Goal: Information Seeking & Learning: Learn about a topic

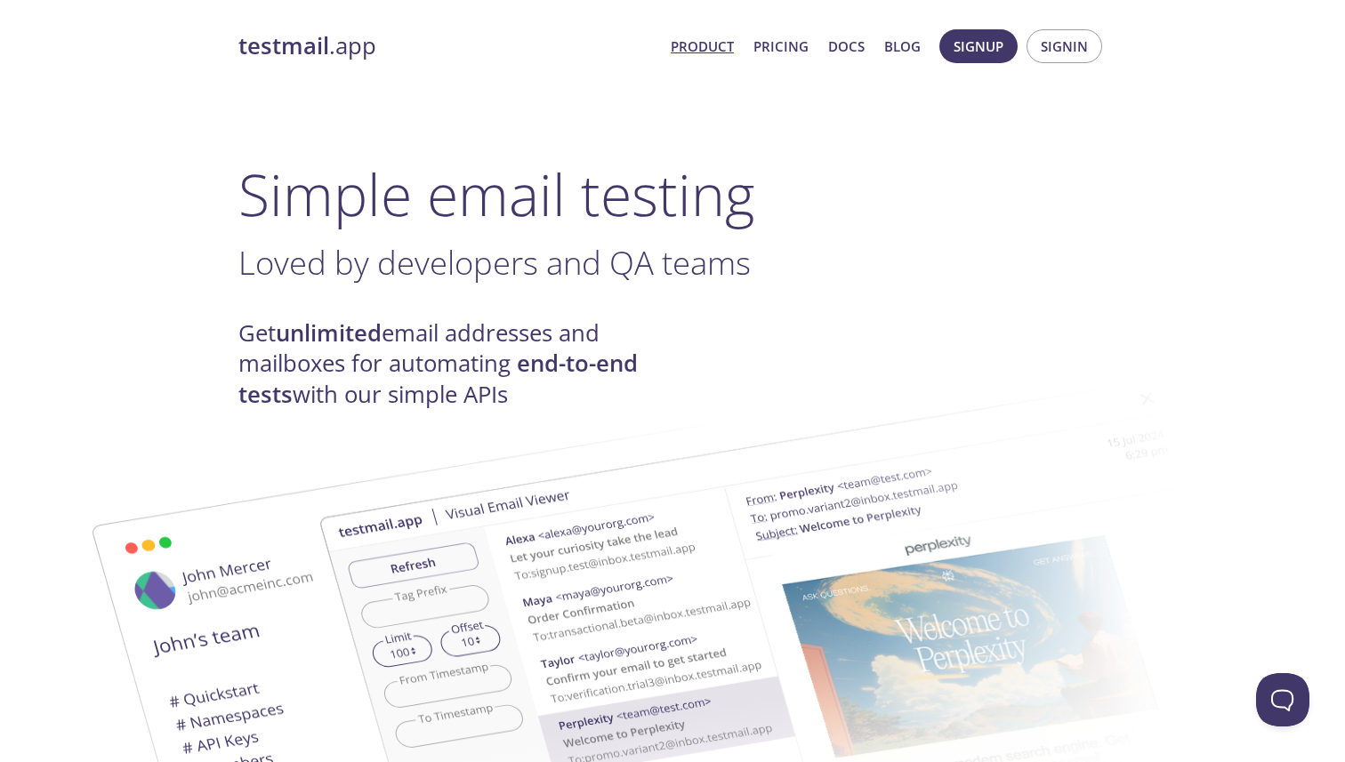
click at [459, 267] on span "Loved by developers and QA teams" at bounding box center [494, 262] width 512 height 44
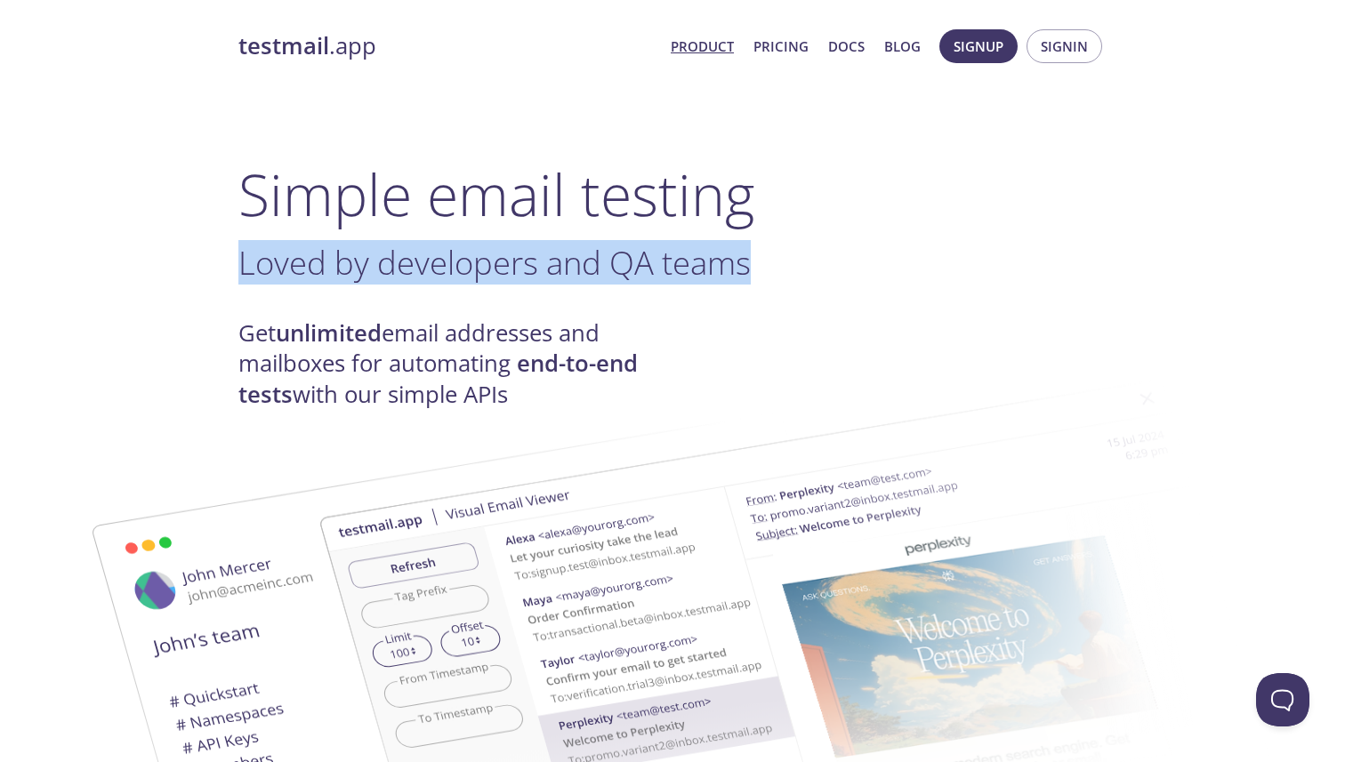
click at [459, 267] on span "Loved by developers and QA teams" at bounding box center [494, 262] width 512 height 44
click at [496, 267] on span "Loved by developers and QA teams" at bounding box center [494, 262] width 512 height 44
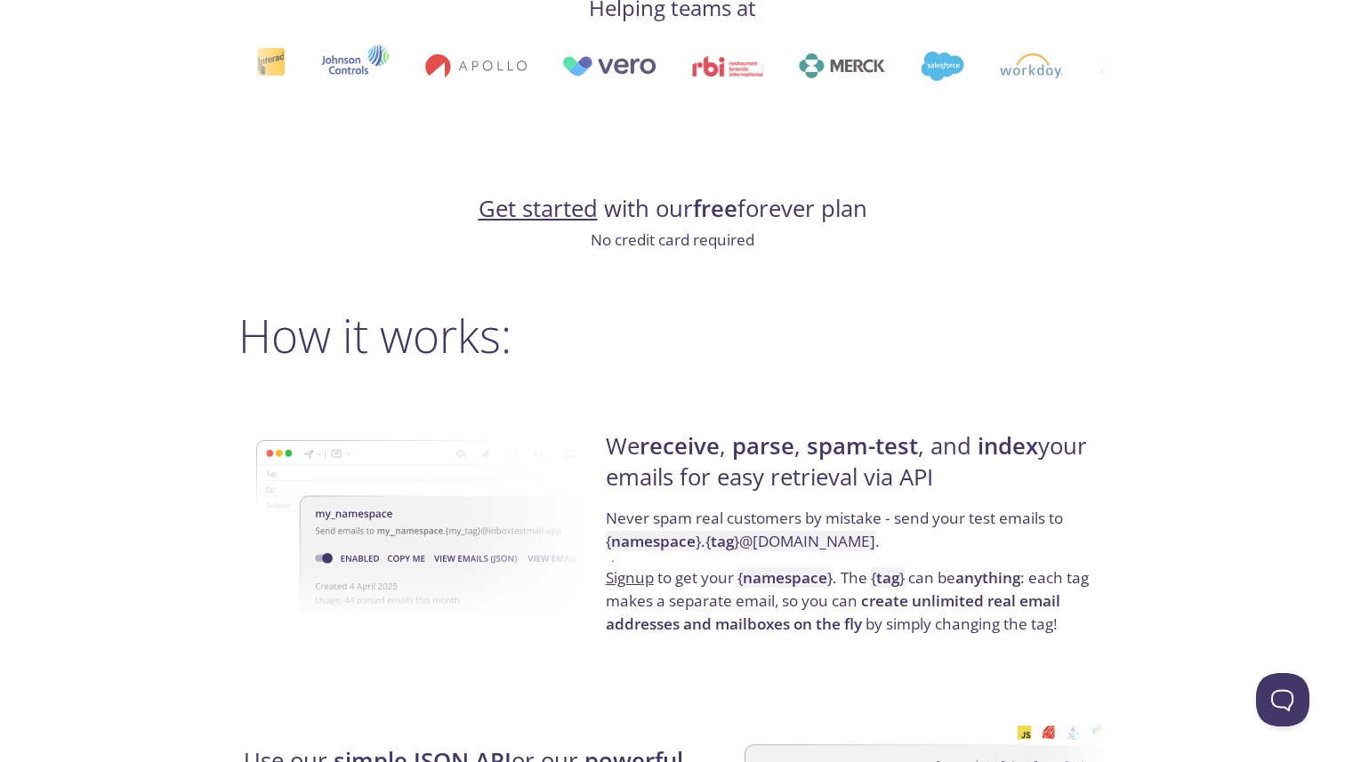
scroll to position [1145, 0]
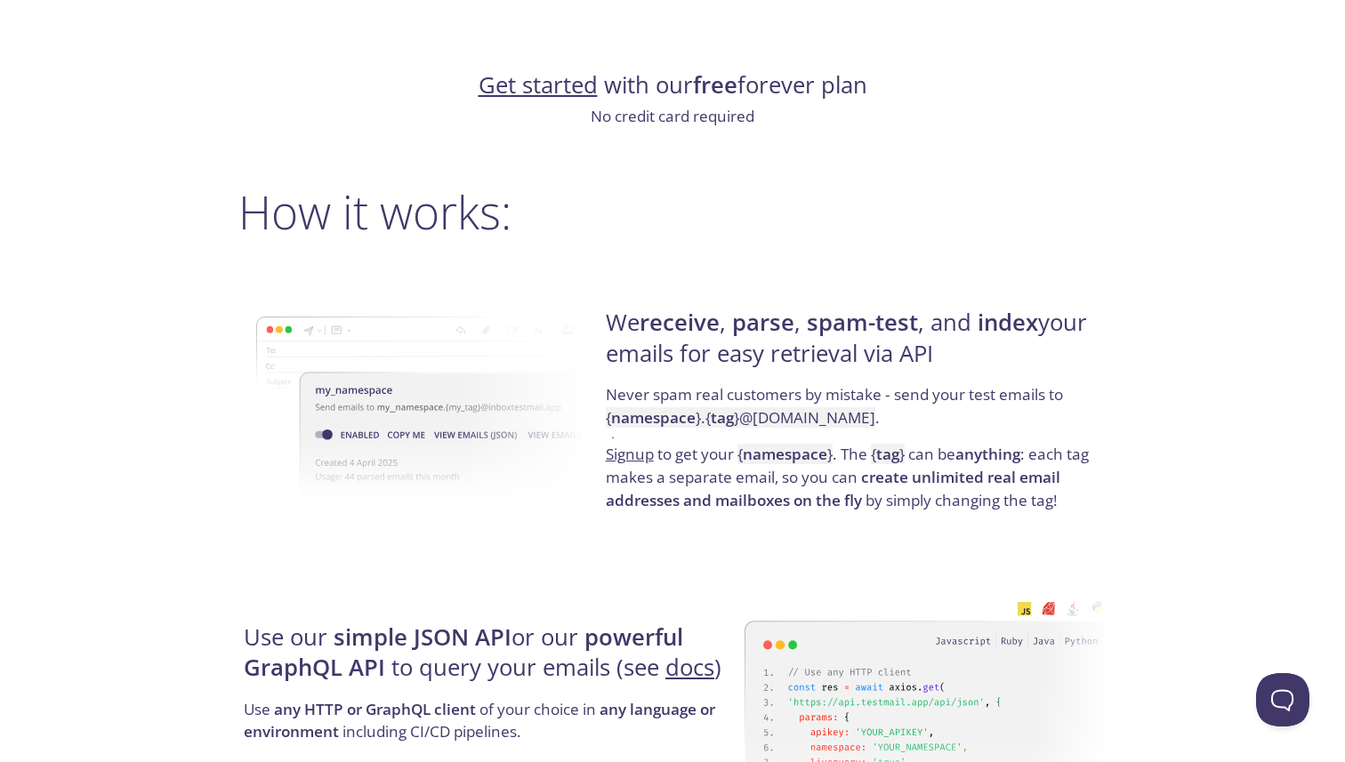
click at [711, 326] on strong "receive" at bounding box center [679, 322] width 80 height 31
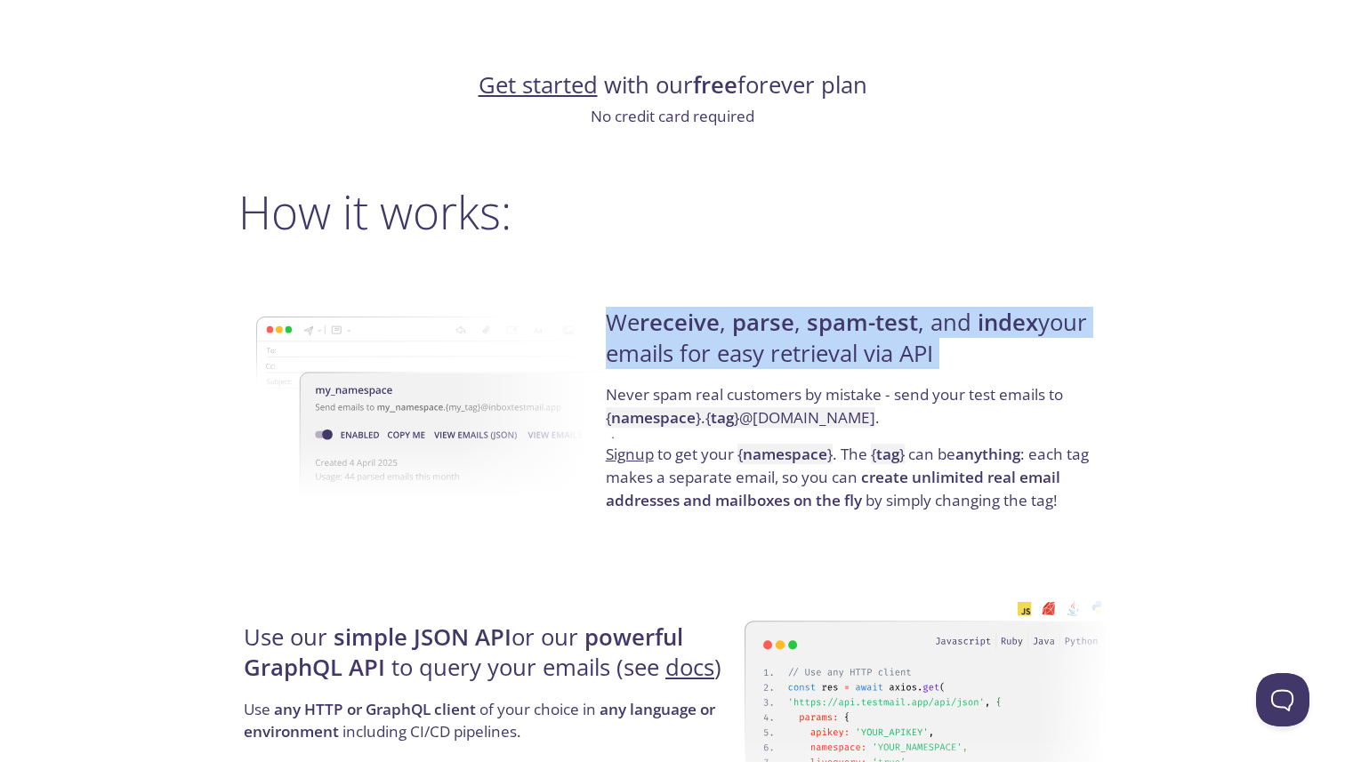
click at [711, 326] on strong "receive" at bounding box center [679, 322] width 80 height 31
click at [743, 327] on strong "parse" at bounding box center [763, 322] width 62 height 31
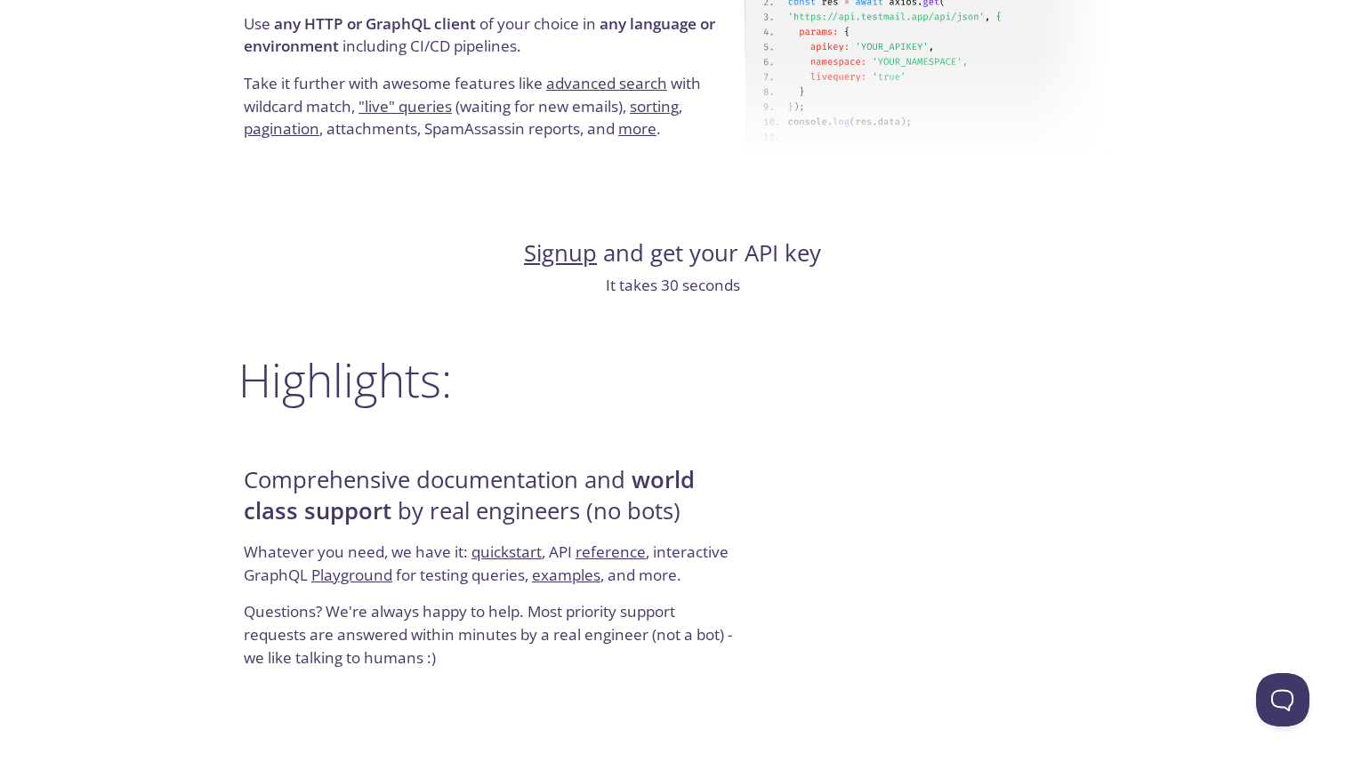
scroll to position [1831, 0]
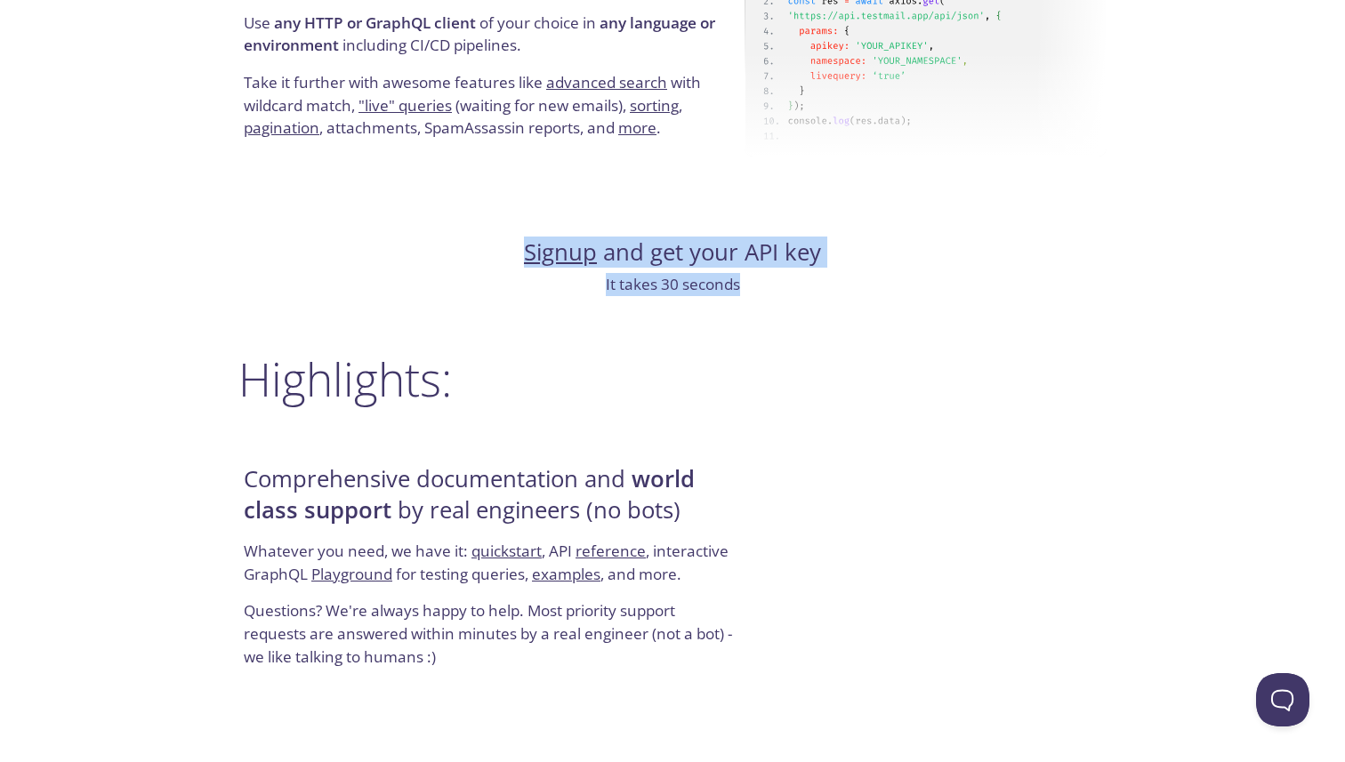
drag, startPoint x: 757, startPoint y: 289, endPoint x: 510, endPoint y: 250, distance: 250.3
click at [510, 250] on div "testmail .app Product Pricing Docs Blog Signup Signin Simple email testing Love…" at bounding box center [672, 278] width 911 height 4182
click at [510, 250] on h4 "Signup and get your API key" at bounding box center [672, 252] width 868 height 30
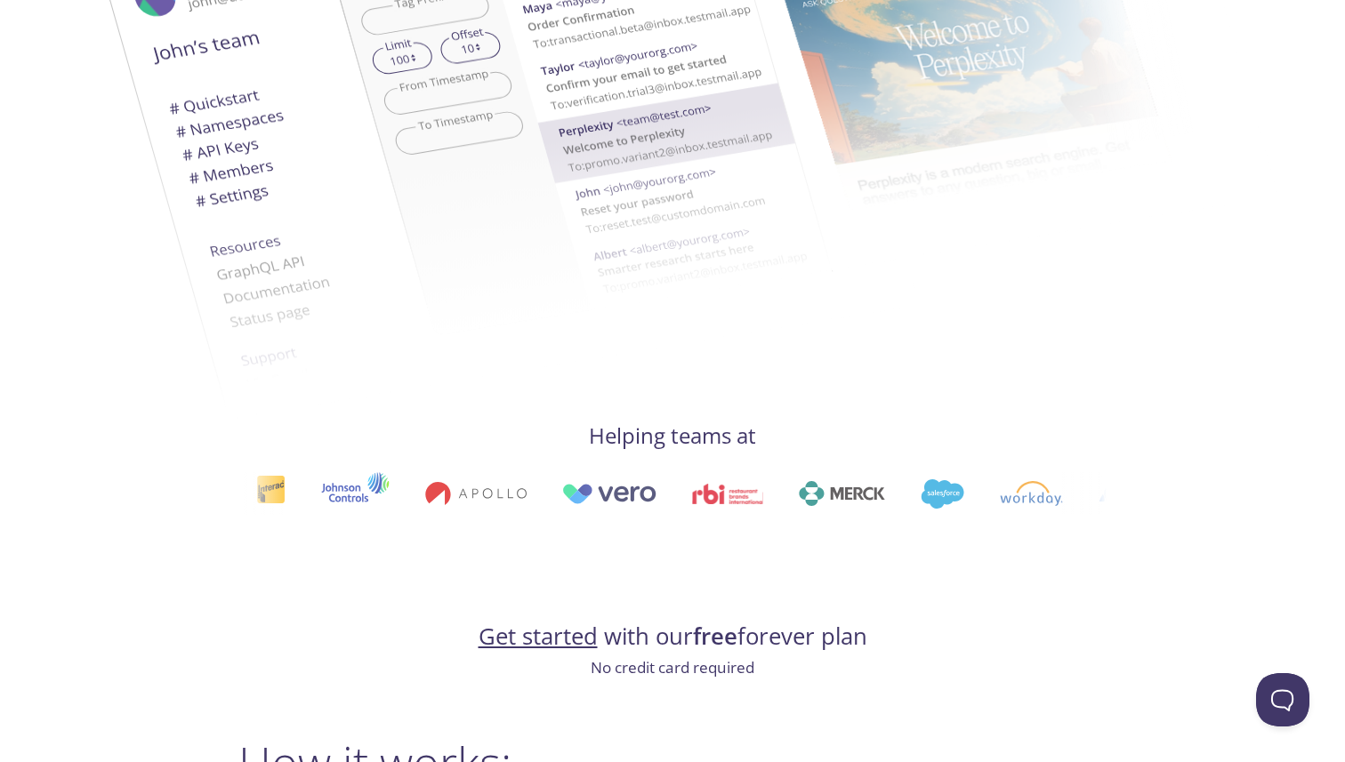
scroll to position [0, 0]
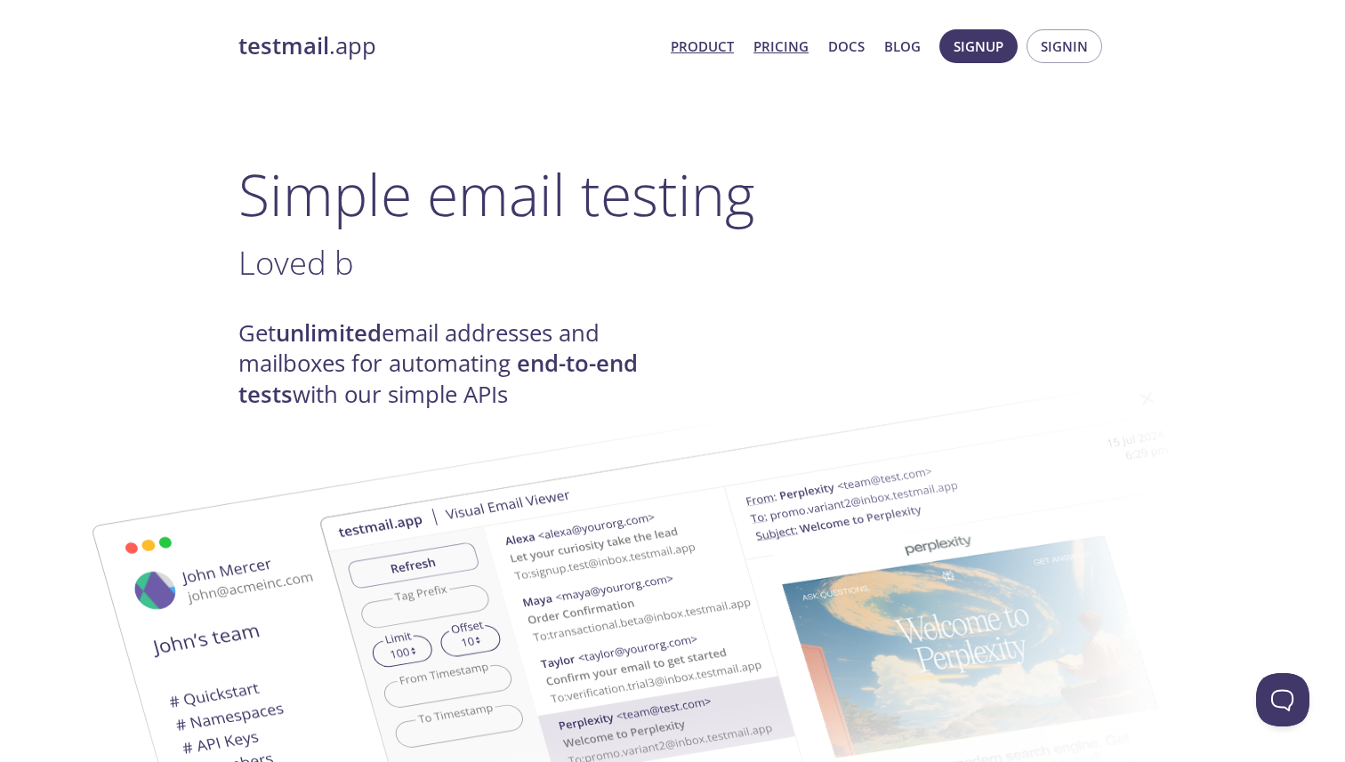
click at [776, 45] on link "Pricing" at bounding box center [780, 46] width 55 height 23
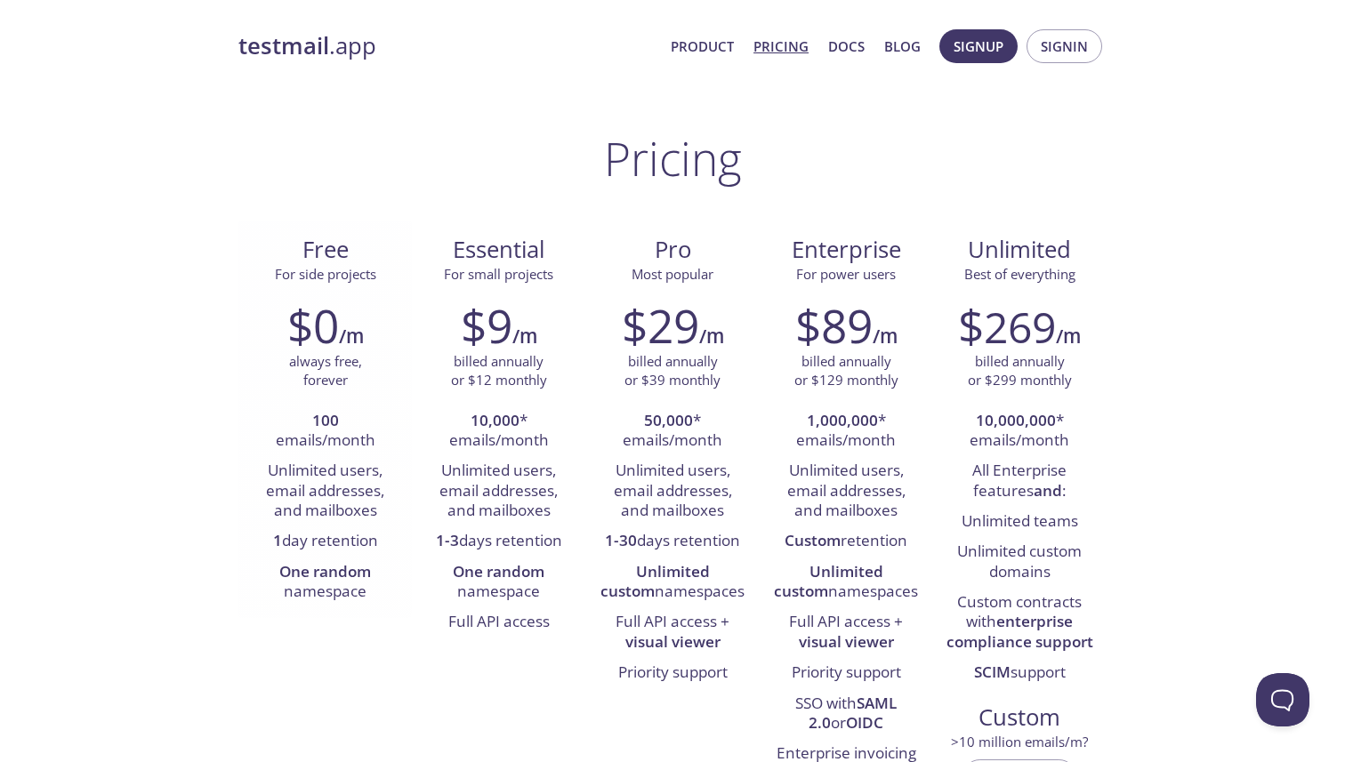
click at [325, 276] on span "For side projects" at bounding box center [325, 274] width 101 height 18
click at [341, 277] on span "For side projects" at bounding box center [325, 274] width 101 height 18
click at [341, 516] on li "Unlimited users, email addresses, and mailboxes" at bounding box center [325, 491] width 147 height 70
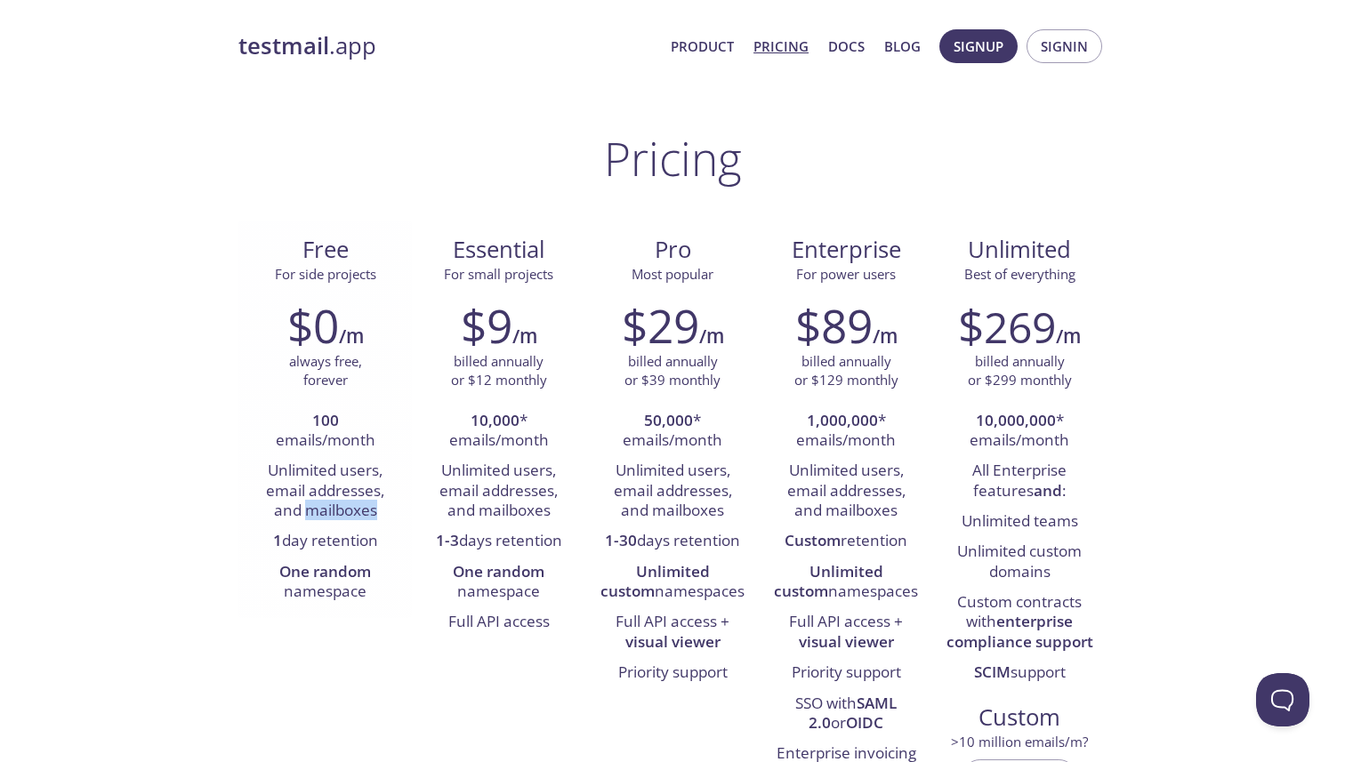
click at [341, 516] on li "Unlimited users, email addresses, and mailboxes" at bounding box center [325, 491] width 147 height 70
click at [346, 516] on li "Unlimited users, email addresses, and mailboxes" at bounding box center [325, 491] width 147 height 70
click at [348, 568] on strong "One random" at bounding box center [325, 571] width 92 height 20
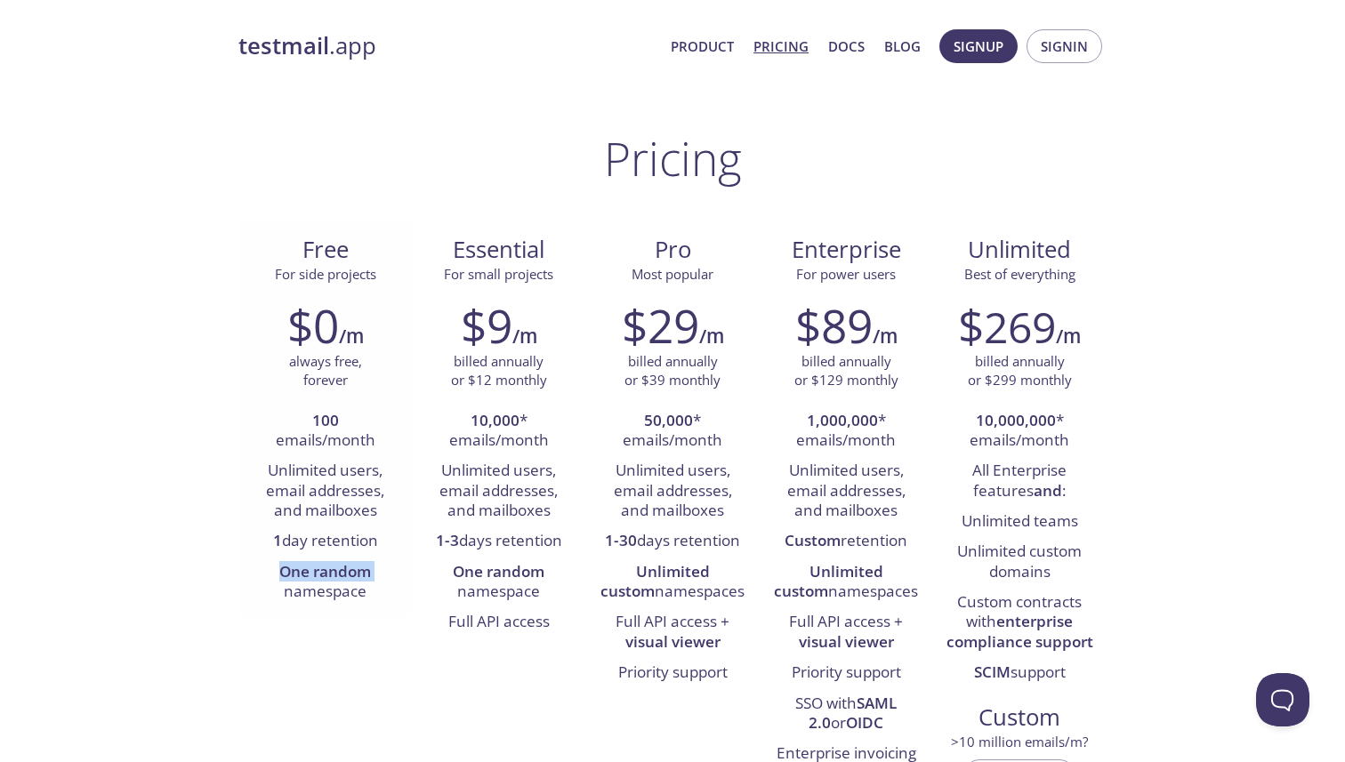
click at [348, 568] on strong "One random" at bounding box center [325, 571] width 92 height 20
click at [358, 582] on li "One random namespace" at bounding box center [325, 583] width 147 height 51
drag, startPoint x: 355, startPoint y: 378, endPoint x: 285, endPoint y: 364, distance: 71.7
click at [285, 364] on div "always free, forever" at bounding box center [325, 371] width 147 height 38
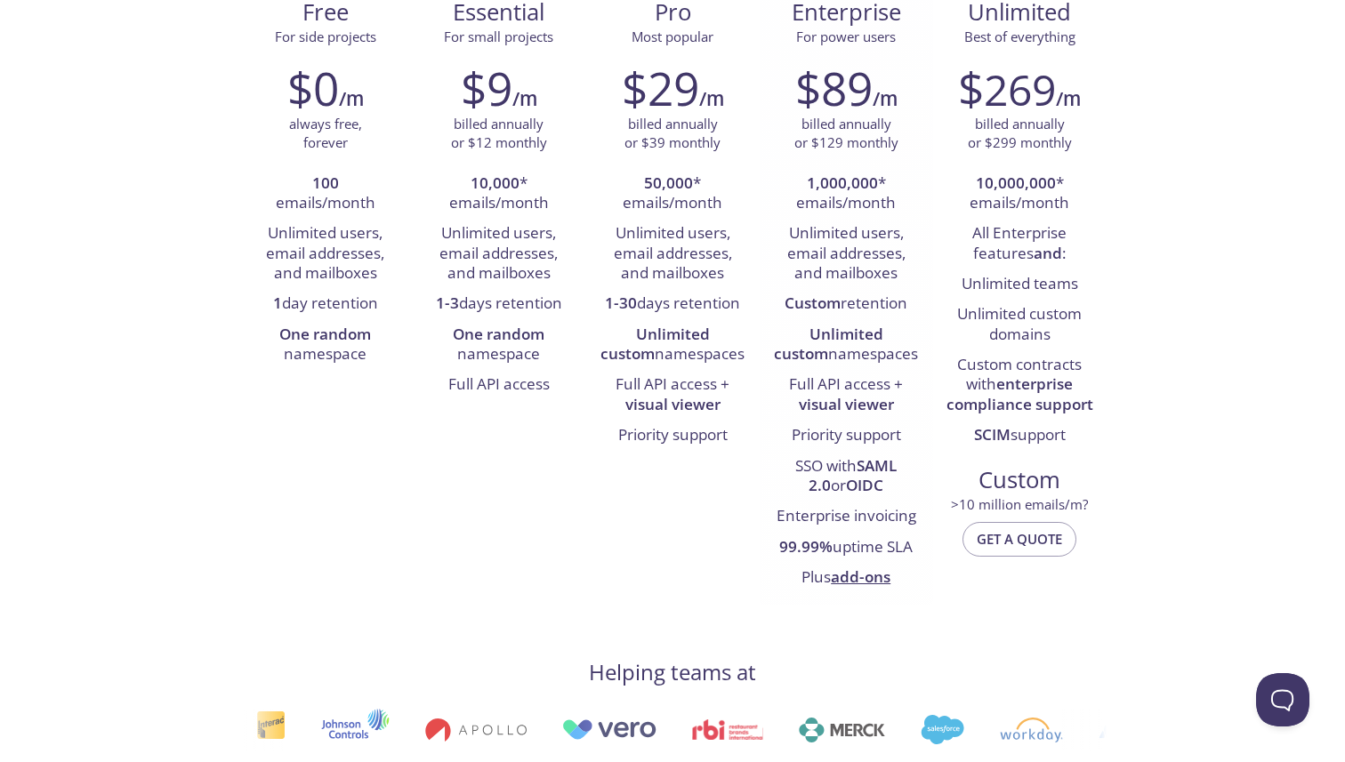
scroll to position [237, 0]
